Goal: Entertainment & Leisure: Consume media (video, audio)

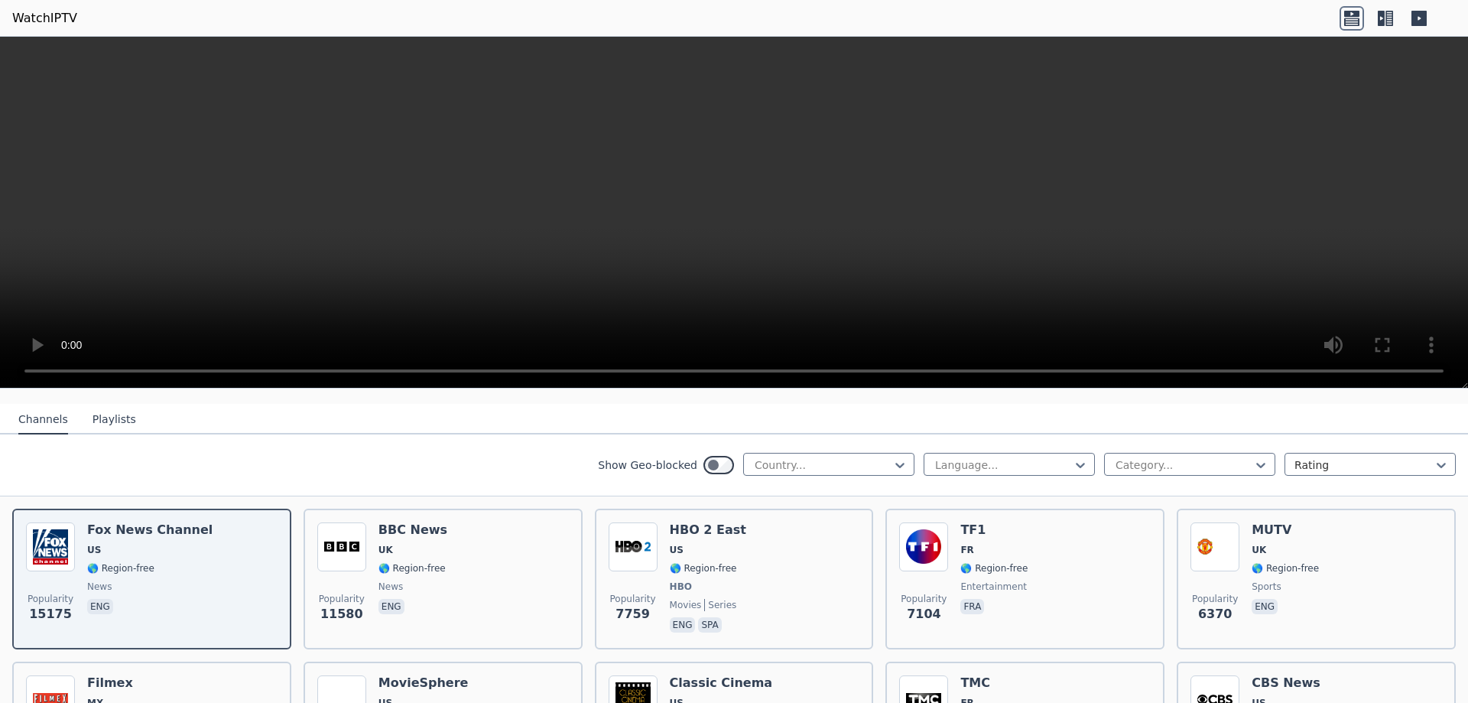
scroll to position [153, 0]
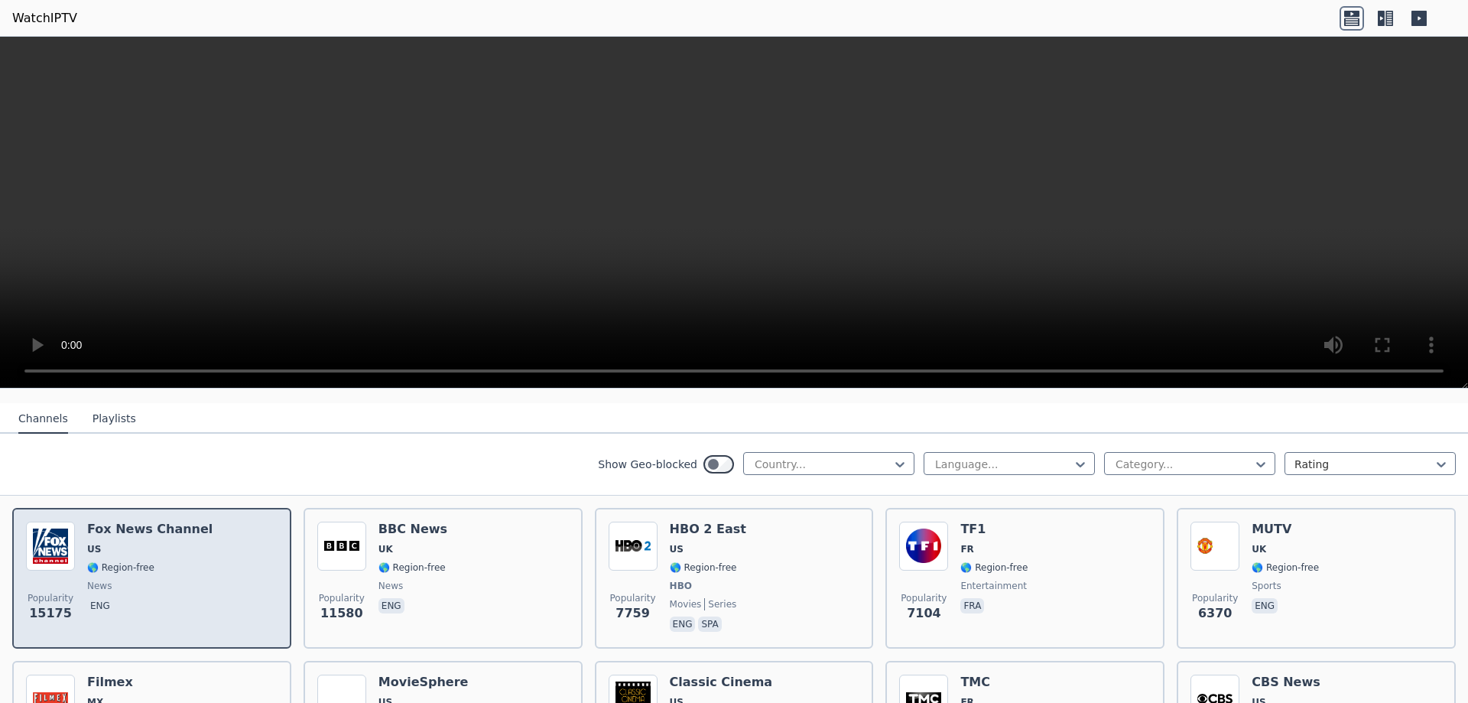
click at [203, 539] on div "Popularity 15175 [PERSON_NAME] US 🌎 Region-free news eng" at bounding box center [152, 577] width 252 height 113
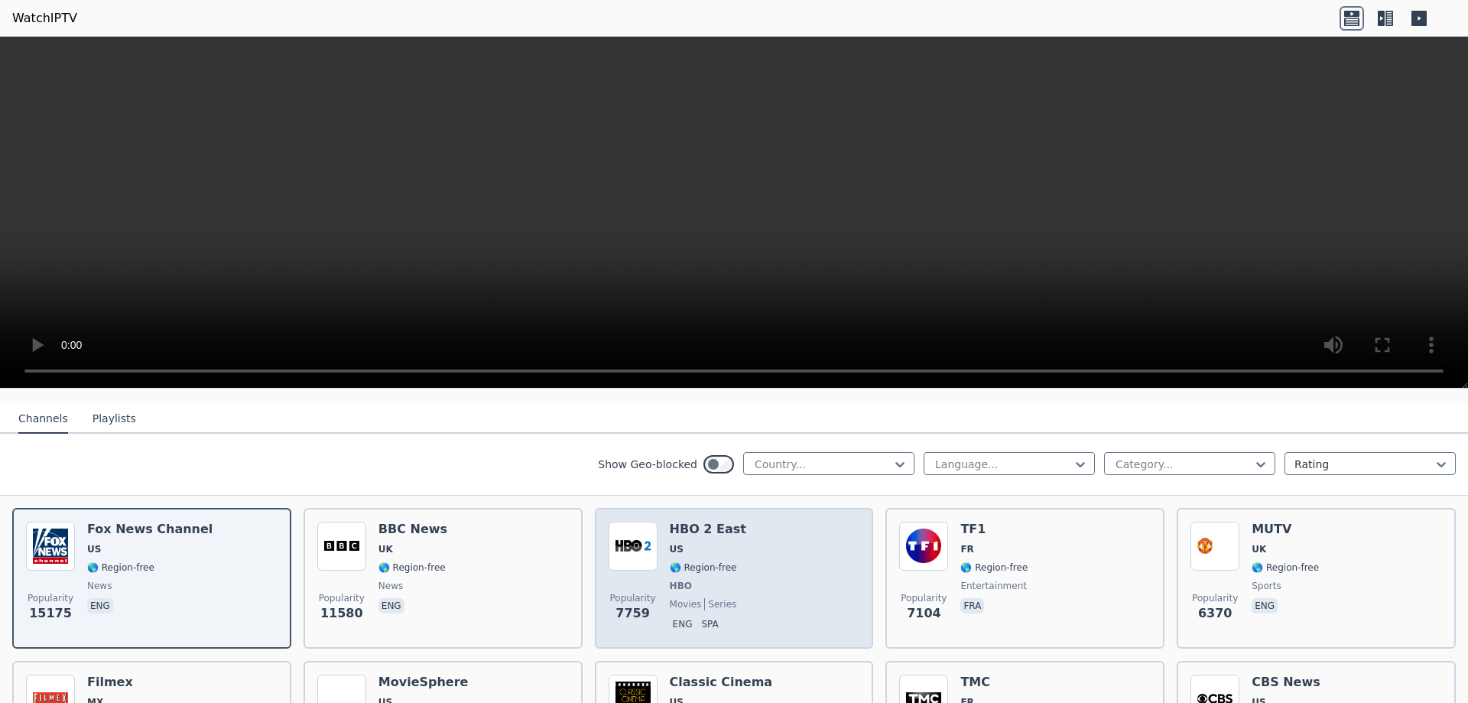
click at [684, 543] on span "US" at bounding box center [708, 549] width 76 height 12
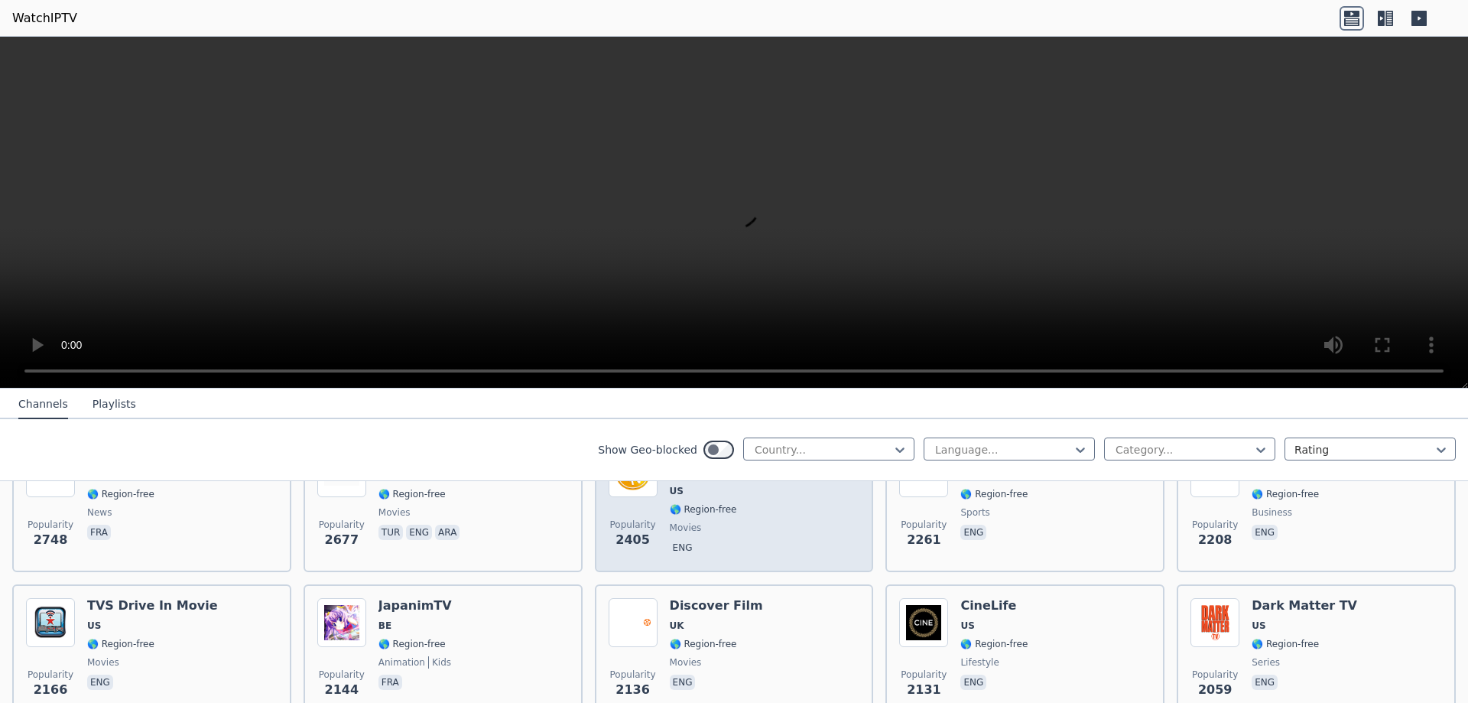
scroll to position [688, 0]
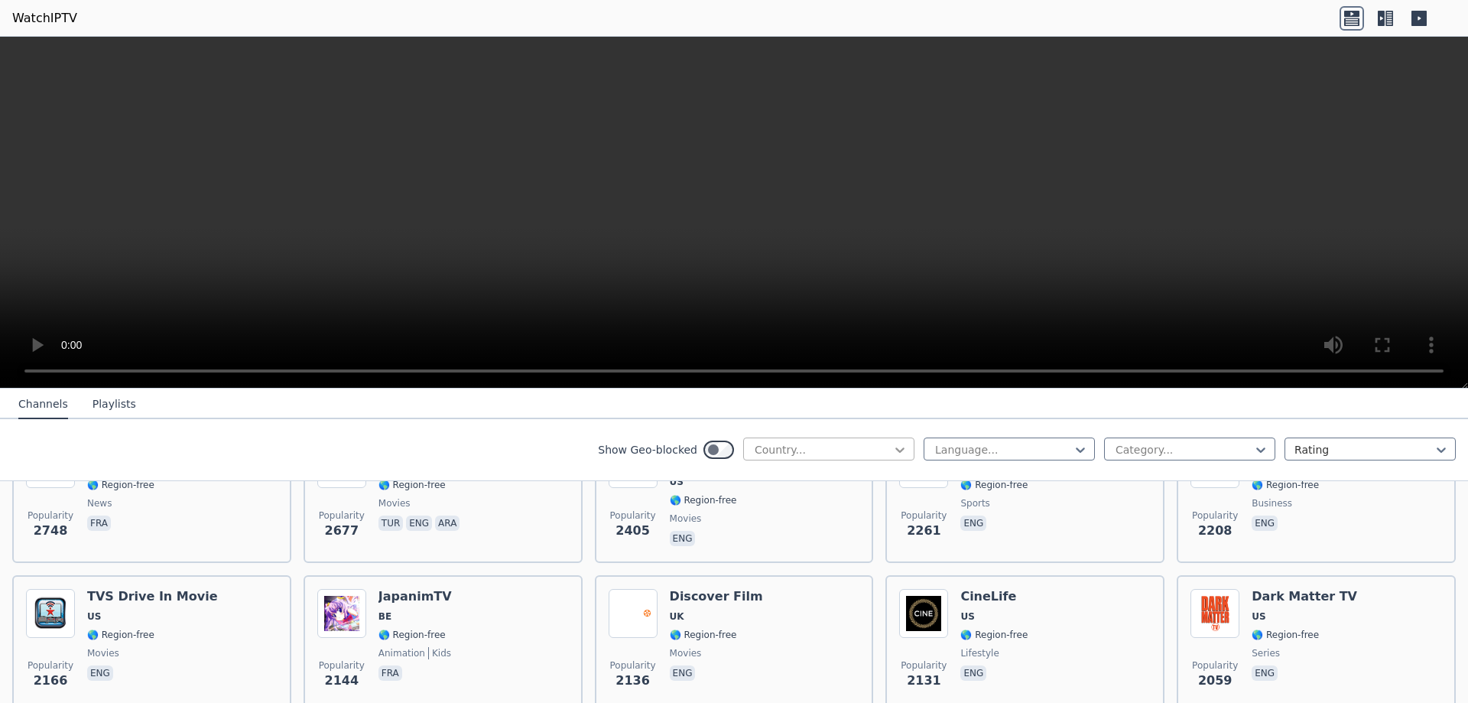
click at [892, 447] on icon at bounding box center [899, 449] width 15 height 15
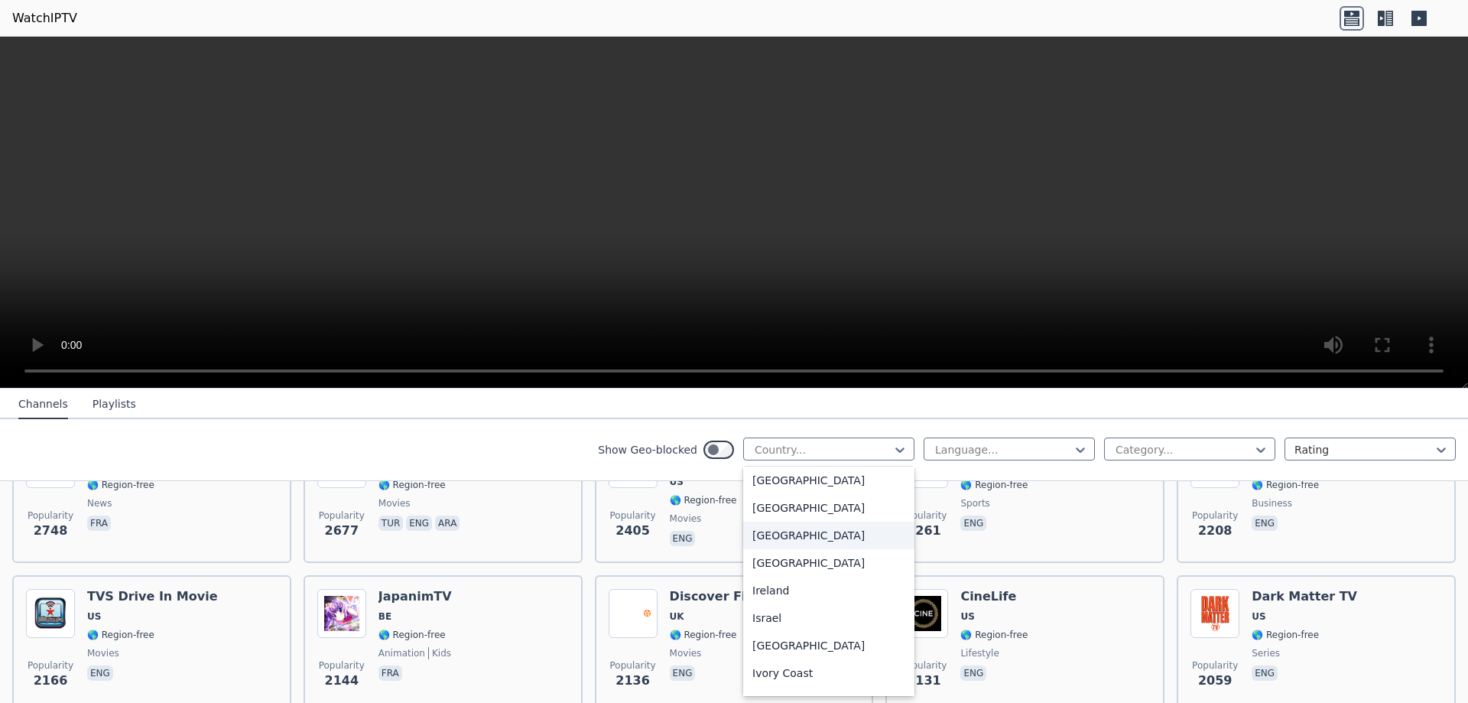
scroll to position [2523, 0]
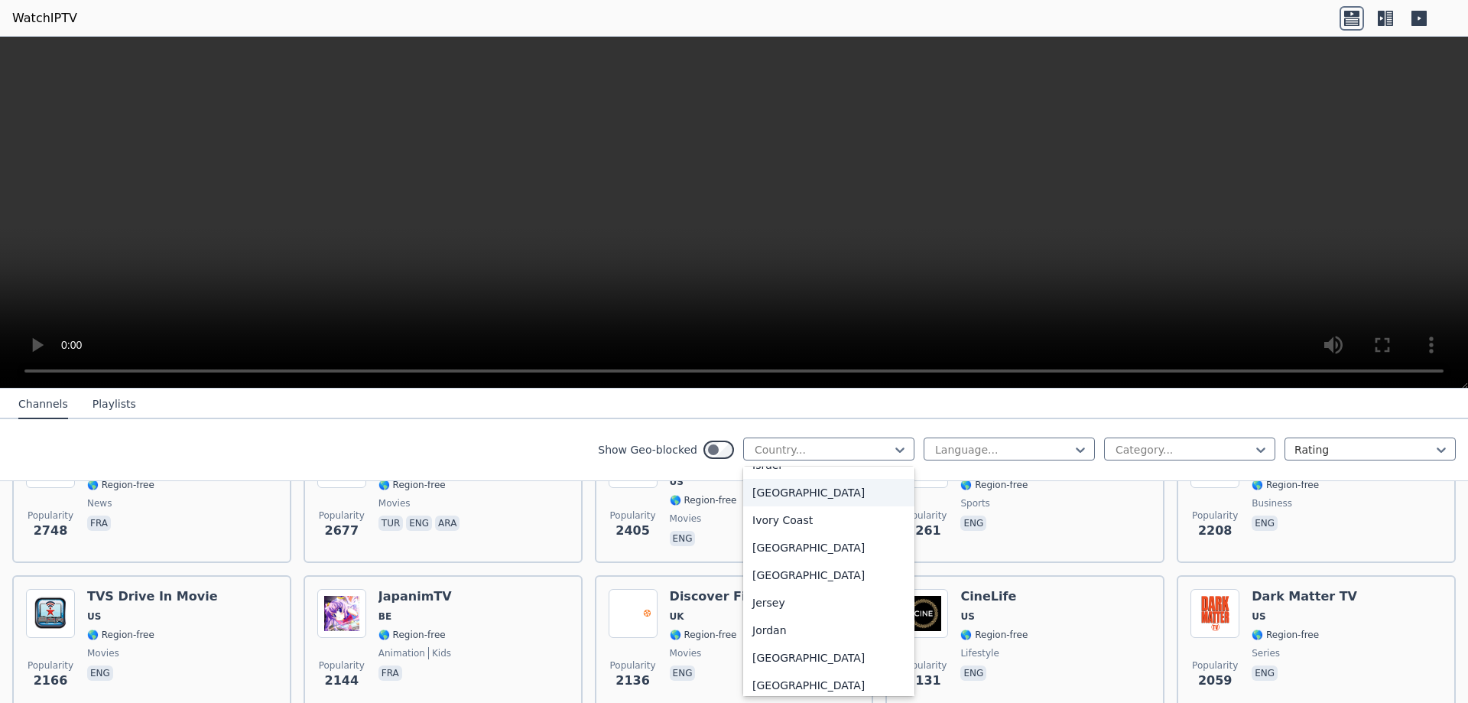
click at [767, 502] on div "[GEOGRAPHIC_DATA]" at bounding box center [828, 493] width 171 height 28
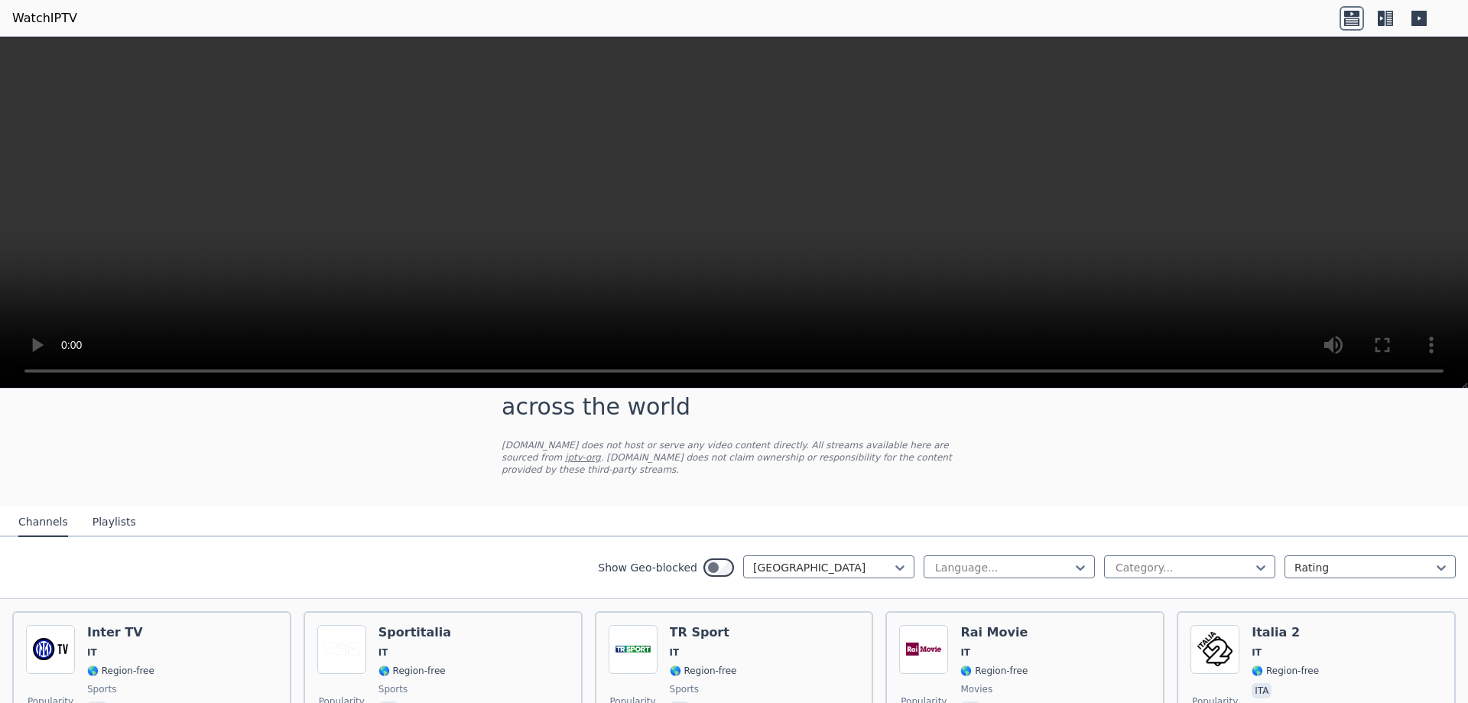
scroll to position [153, 0]
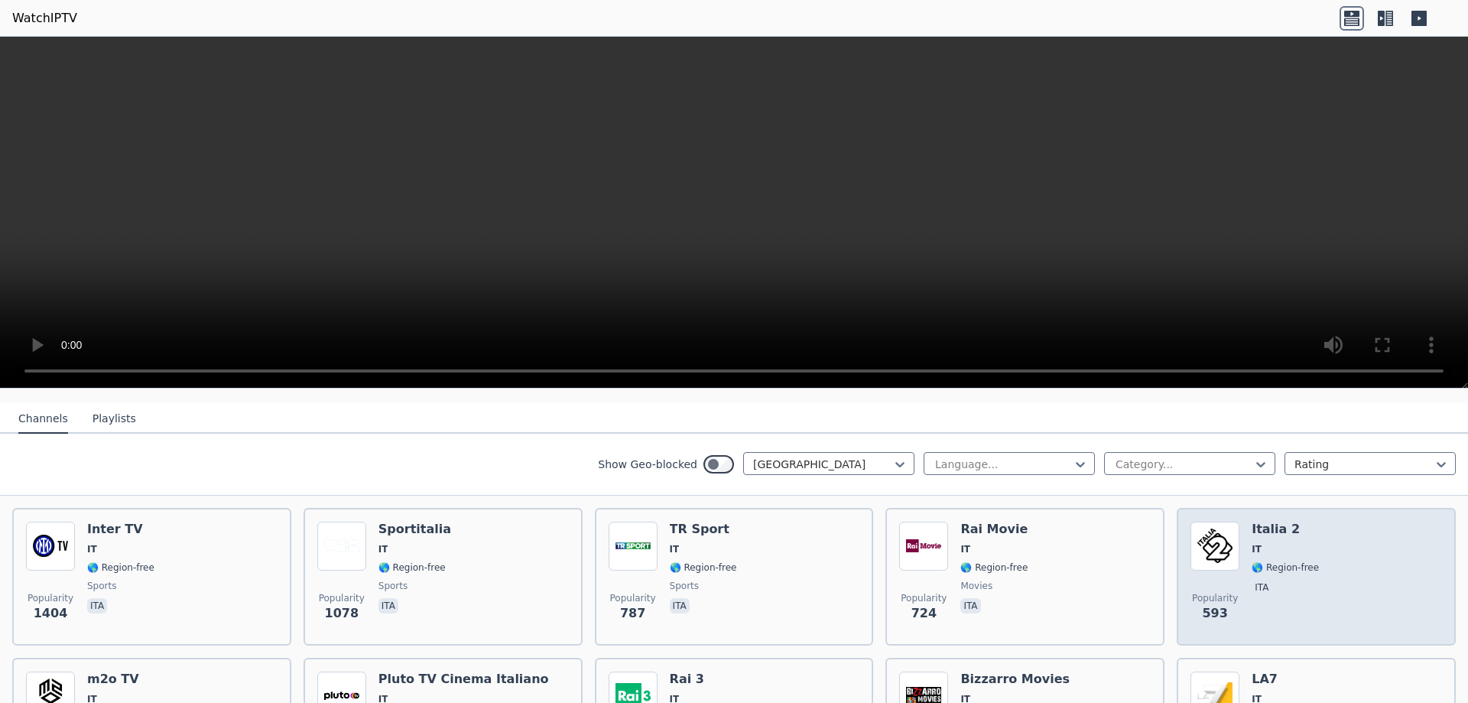
click at [1202, 551] on img at bounding box center [1214, 545] width 49 height 49
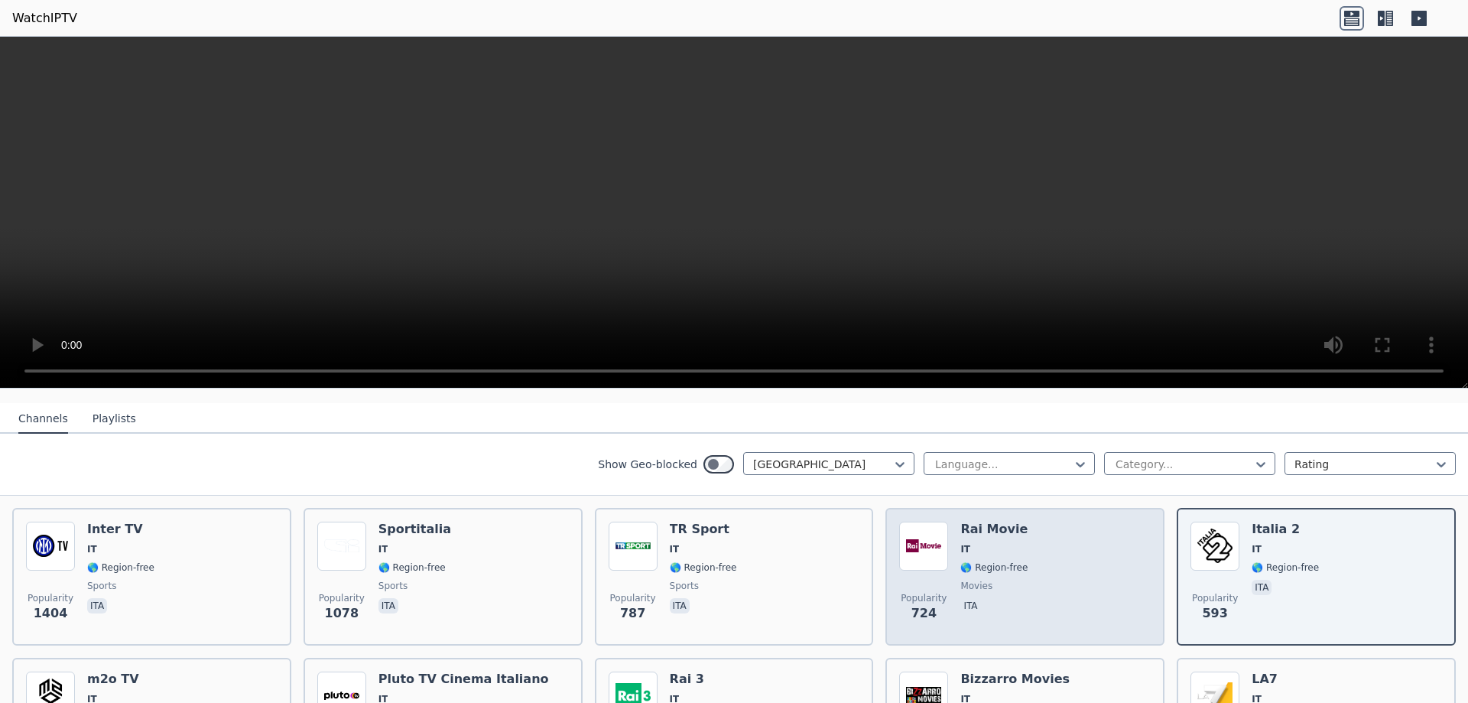
click at [971, 561] on span "🌎 Region-free" at bounding box center [993, 567] width 67 height 12
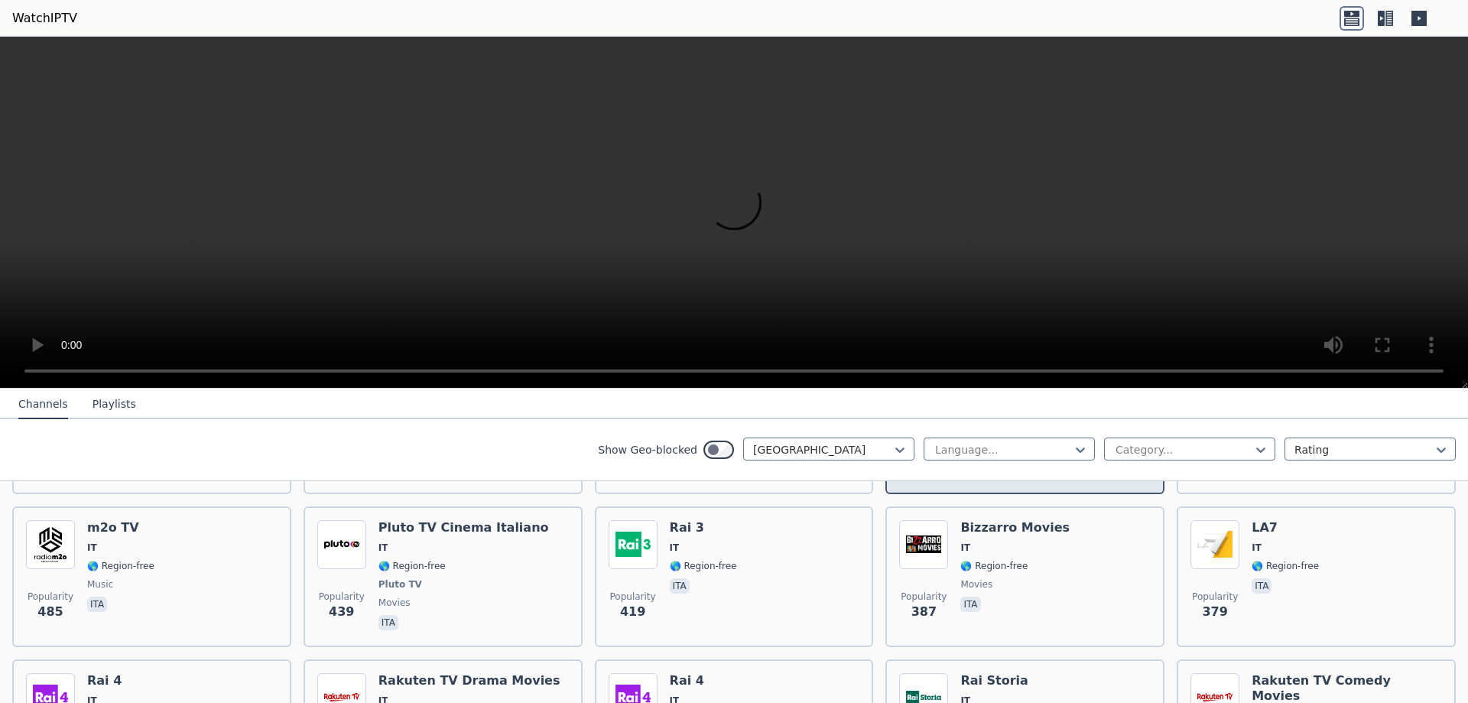
scroll to position [306, 0]
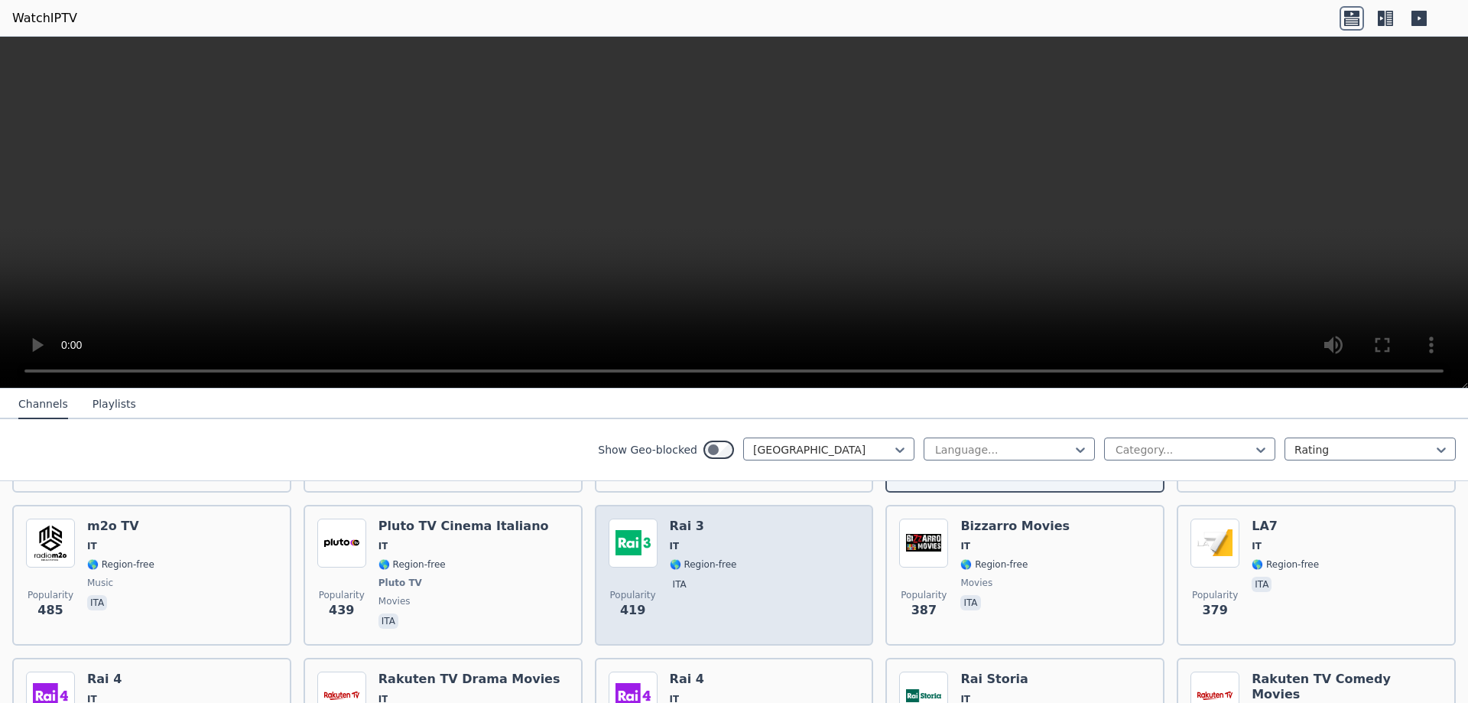
click at [791, 532] on div "Popularity 419 Rai 3 IT 🌎 Region-free ita" at bounding box center [735, 574] width 252 height 113
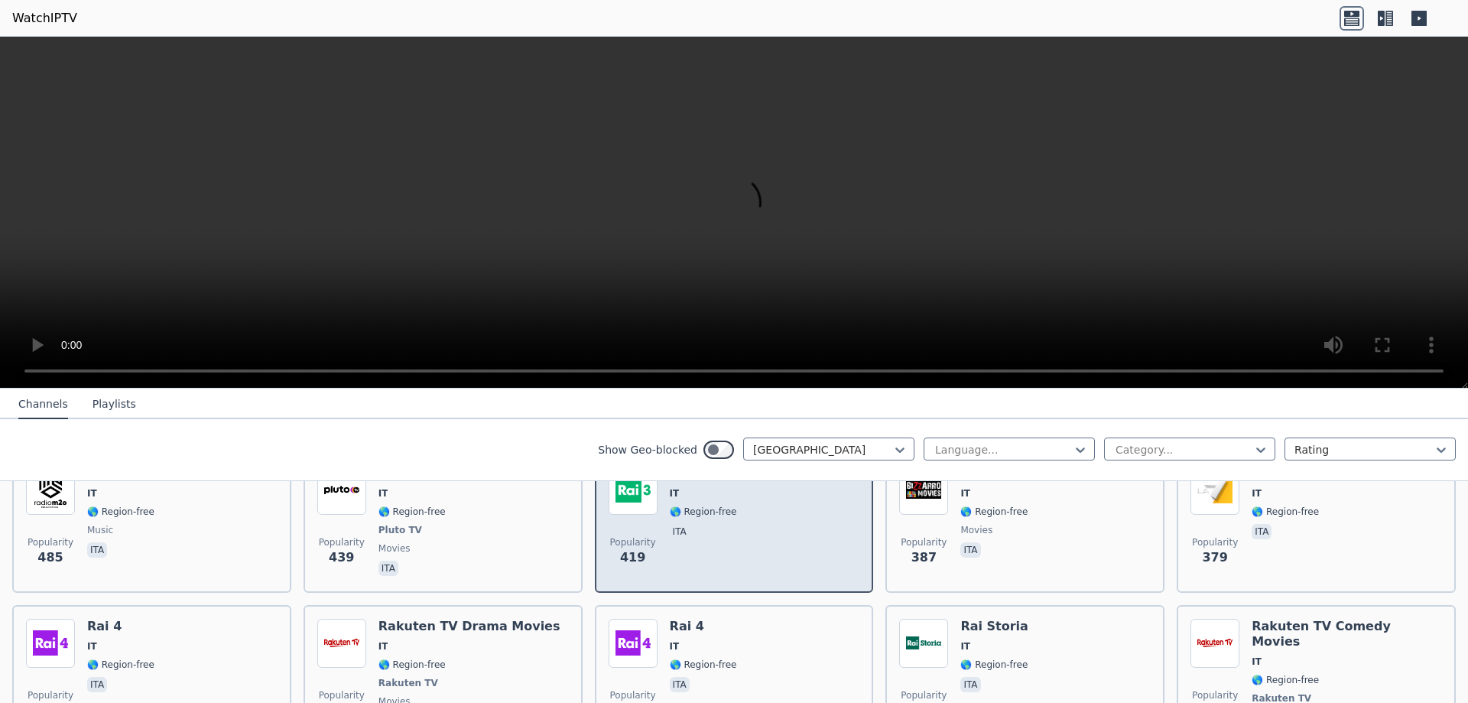
scroll to position [459, 0]
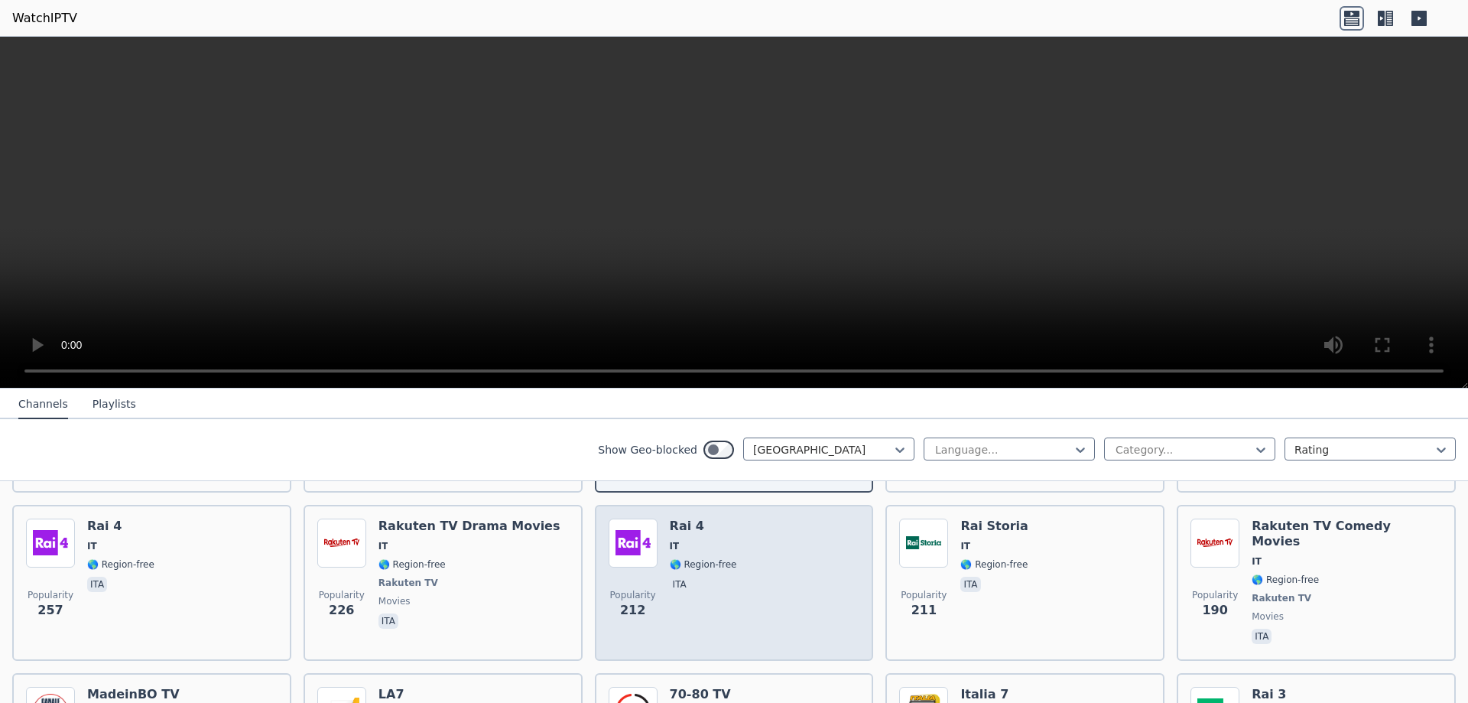
click at [770, 539] on div "Popularity 212 Rai 4 IT 🌎 Region-free ita" at bounding box center [735, 582] width 252 height 128
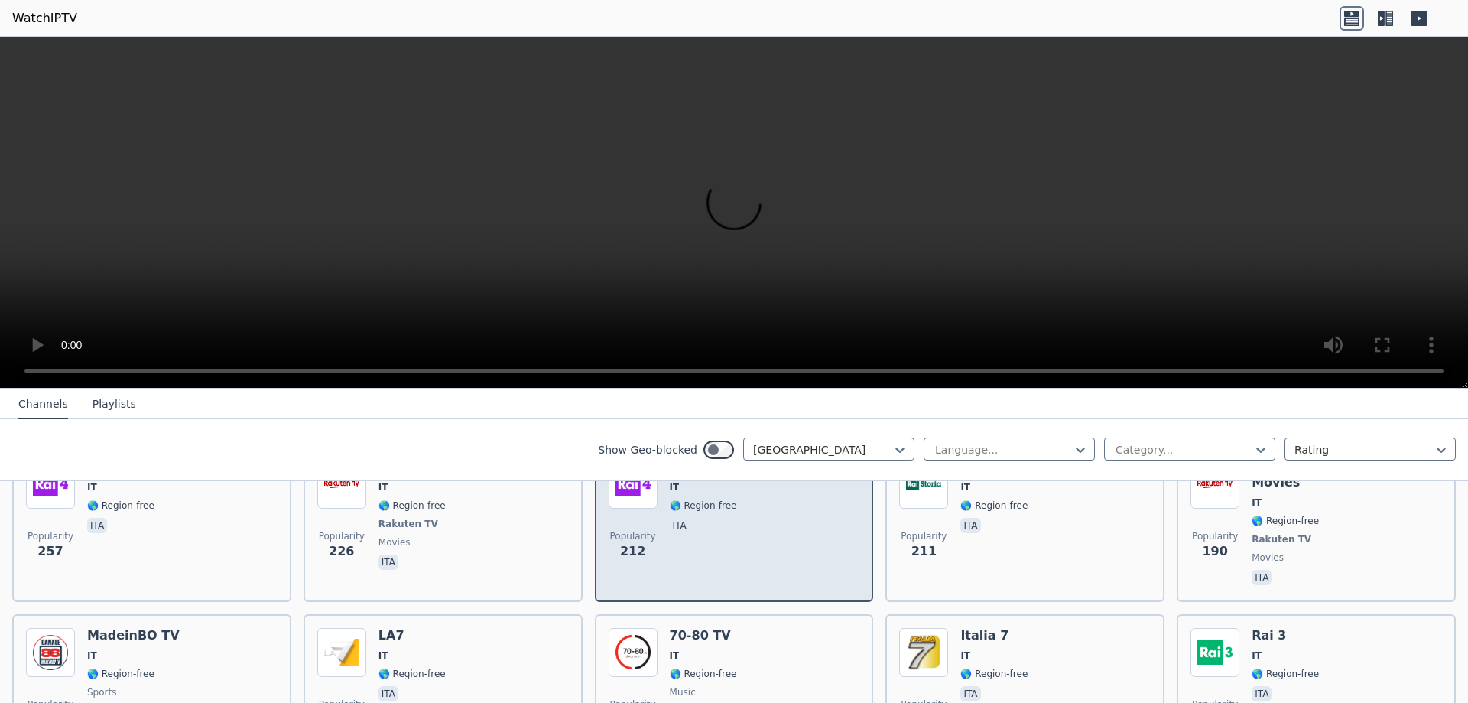
scroll to position [535, 0]
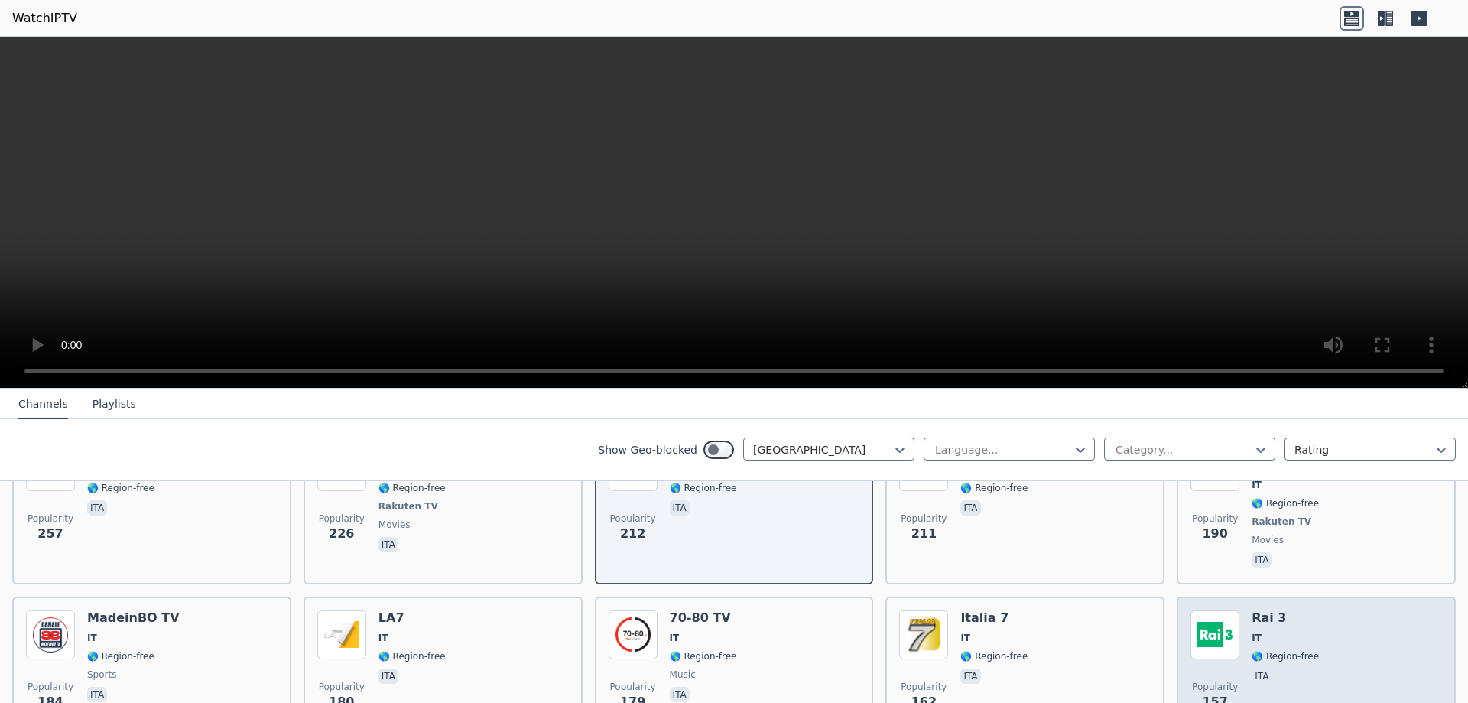
click at [1266, 635] on div "Rai 3 IT 🌎 Region-free ita" at bounding box center [1285, 665] width 67 height 110
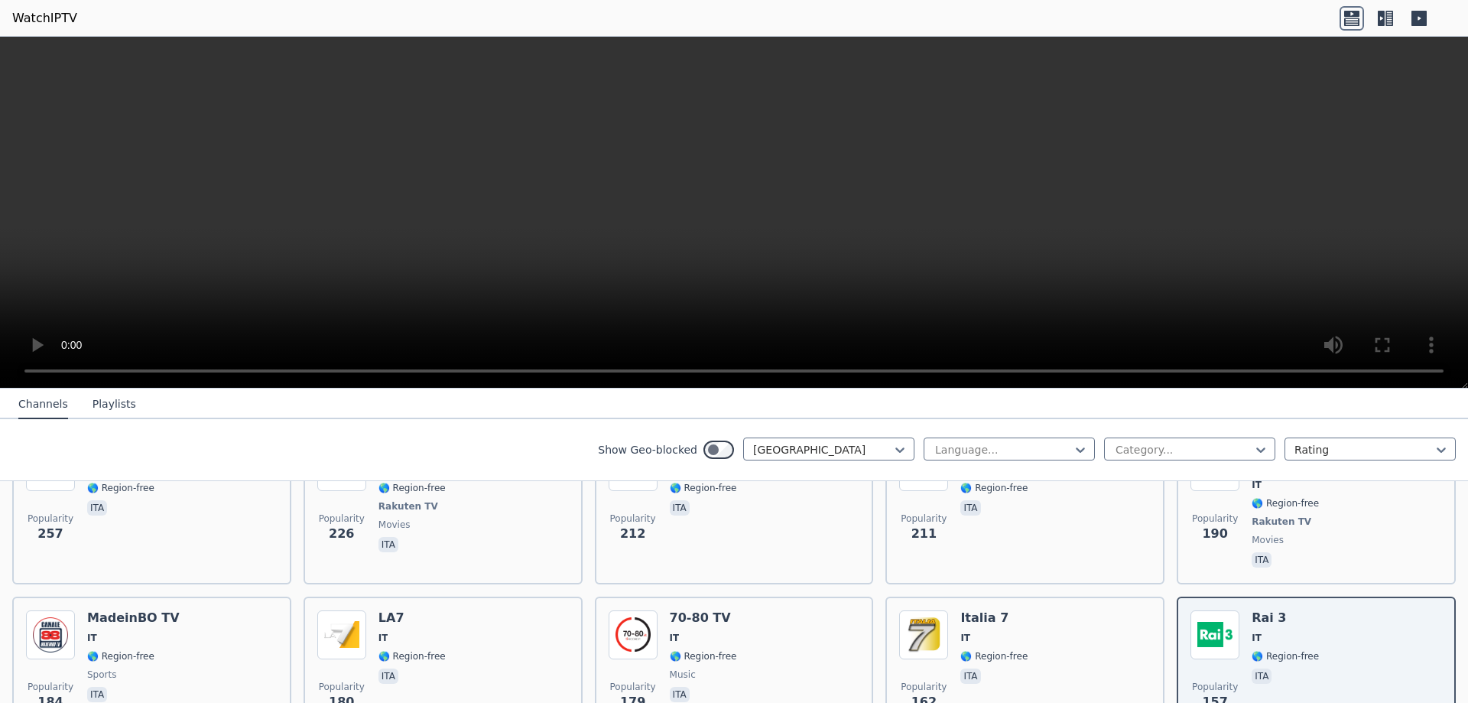
click at [322, 453] on div "Show Geo-blocked Italy Language... Category... Rating" at bounding box center [734, 450] width 1468 height 62
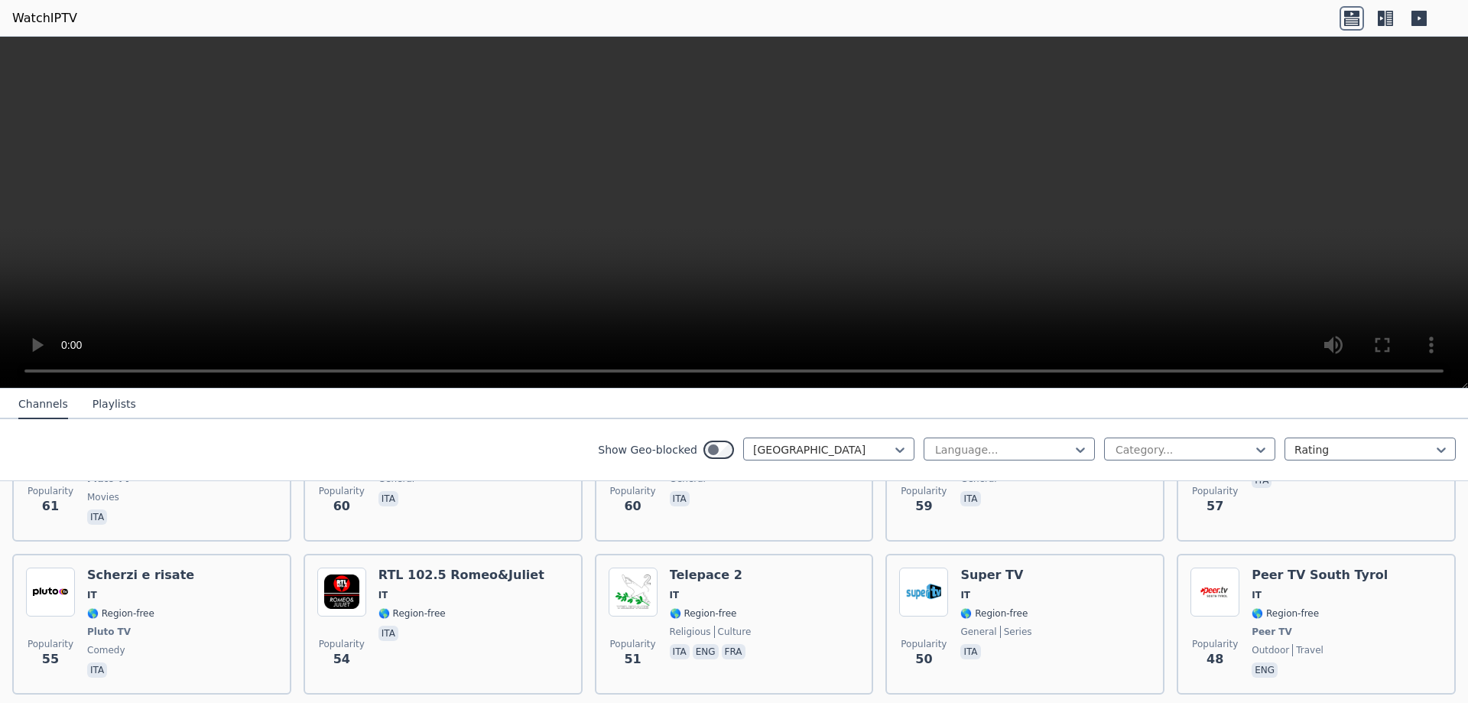
scroll to position [1682, 0]
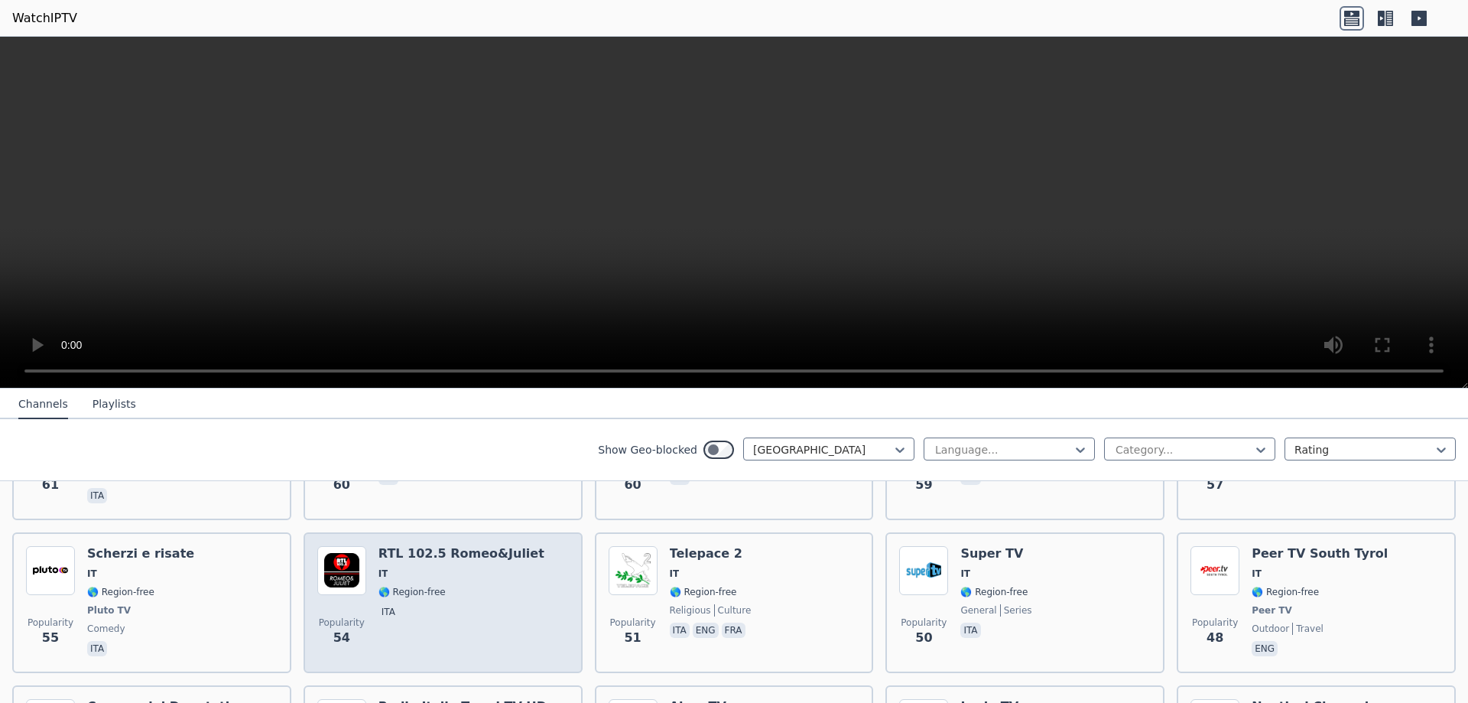
click at [336, 551] on div "Popularity 54" at bounding box center [341, 602] width 49 height 113
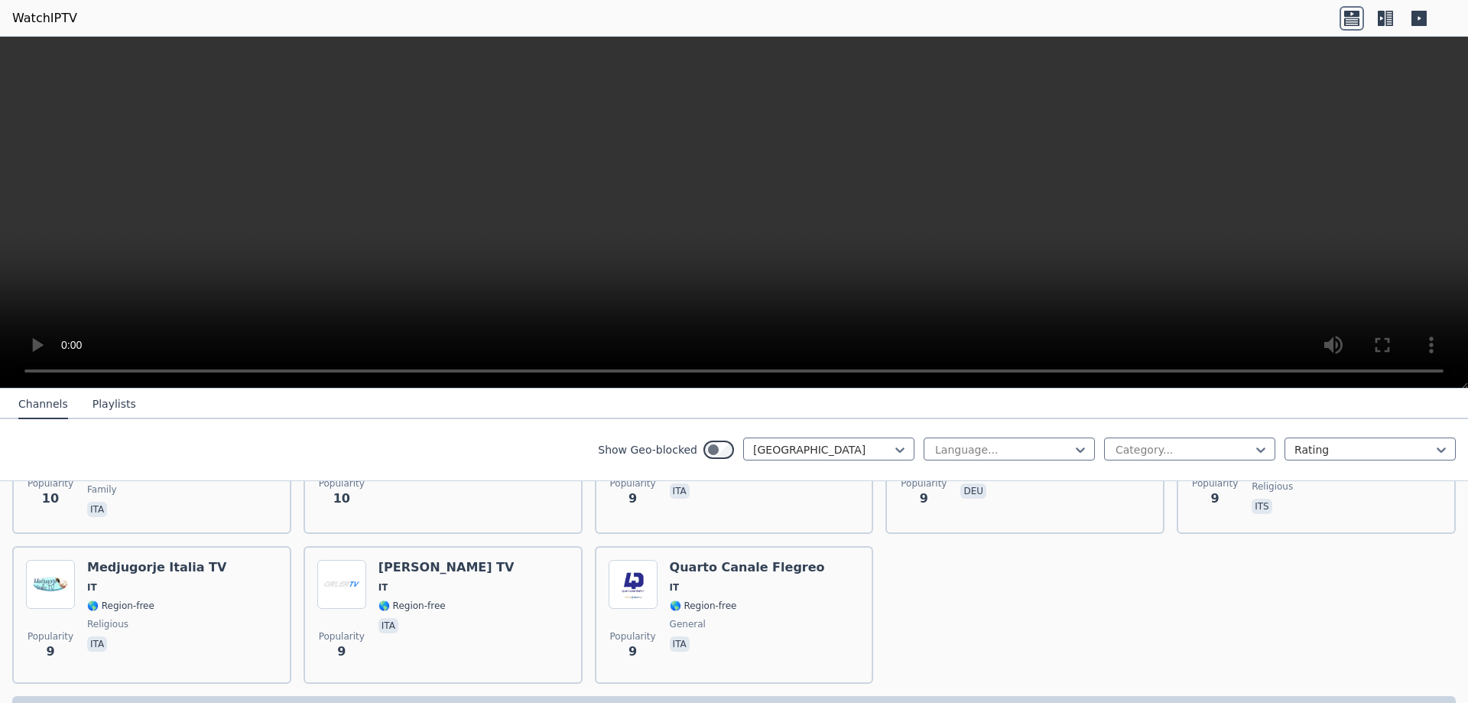
scroll to position [6967, 0]
click at [892, 446] on icon at bounding box center [899, 449] width 15 height 15
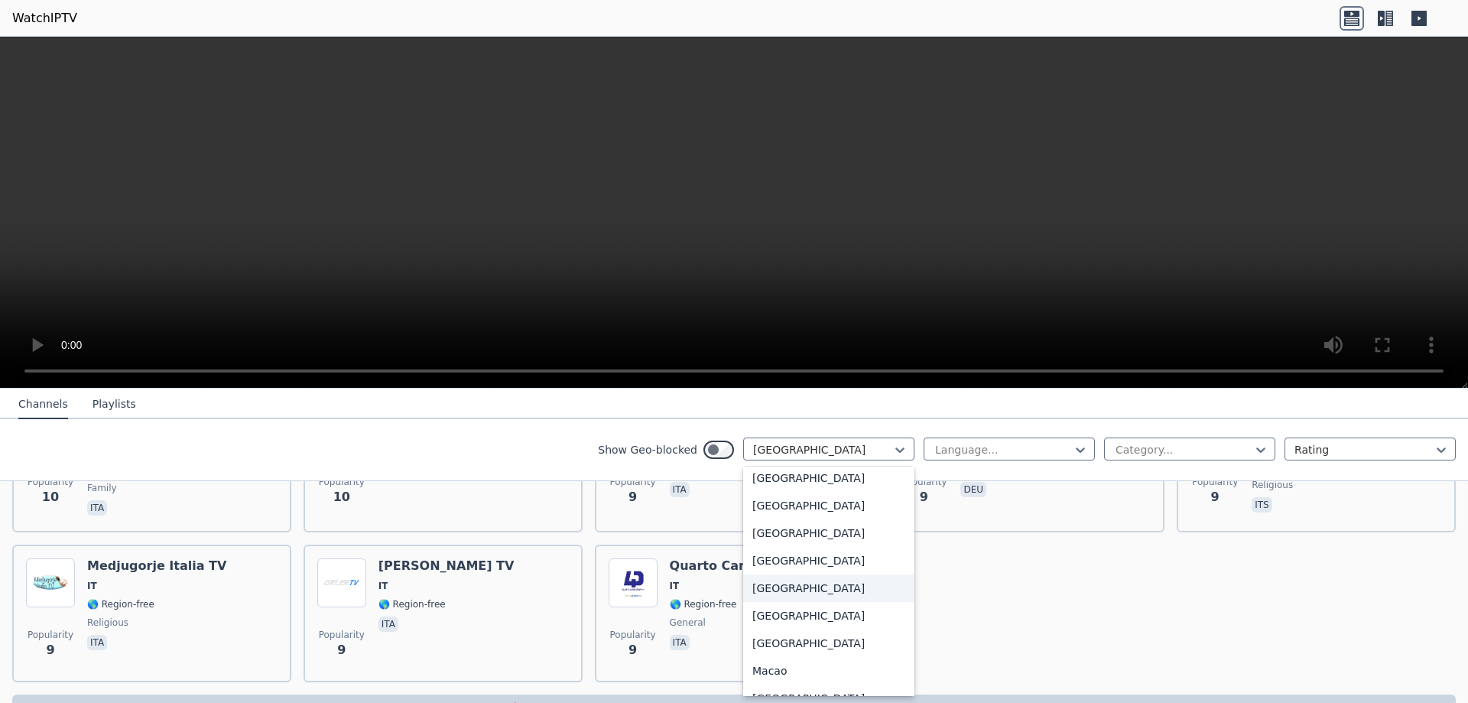
scroll to position [2893, 0]
click at [780, 600] on div "[GEOGRAPHIC_DATA]" at bounding box center [828, 590] width 171 height 28
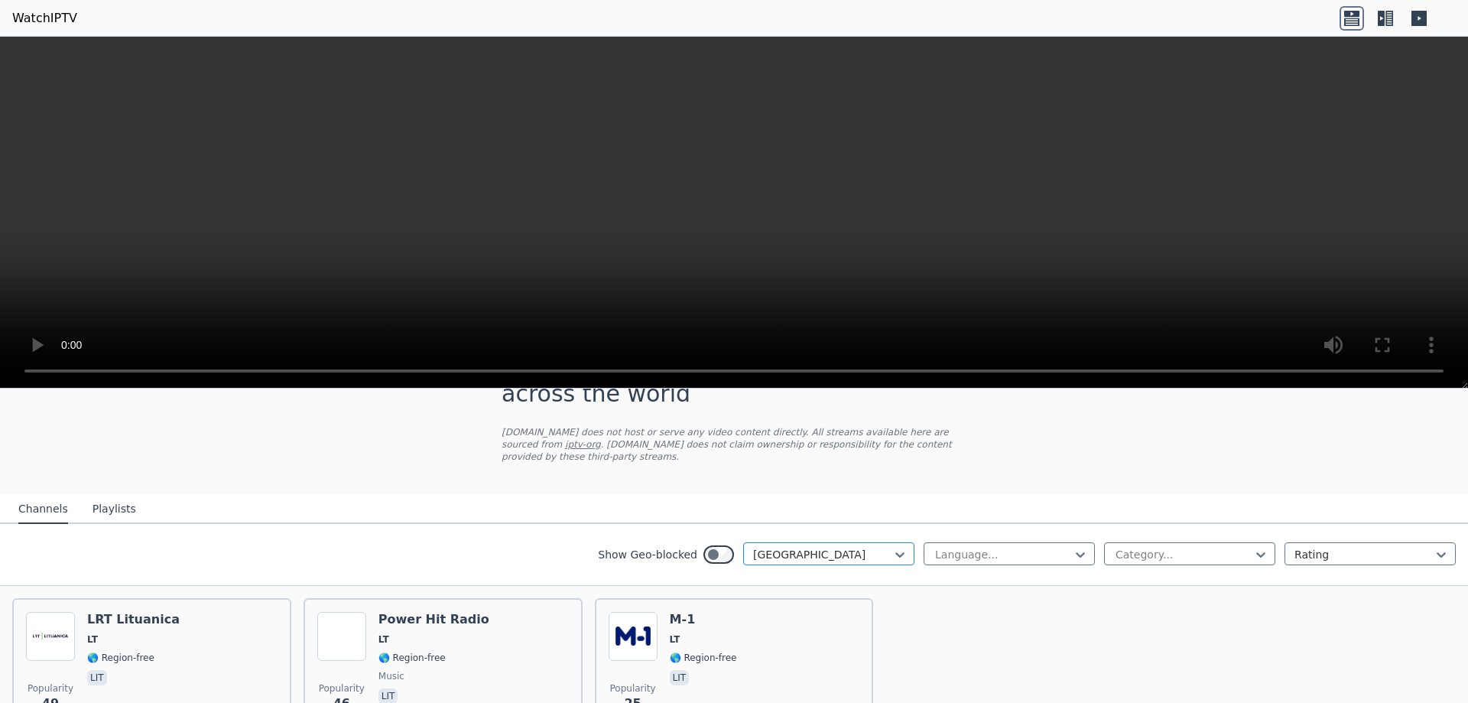
scroll to position [147, 0]
